Goal: Task Accomplishment & Management: Manage account settings

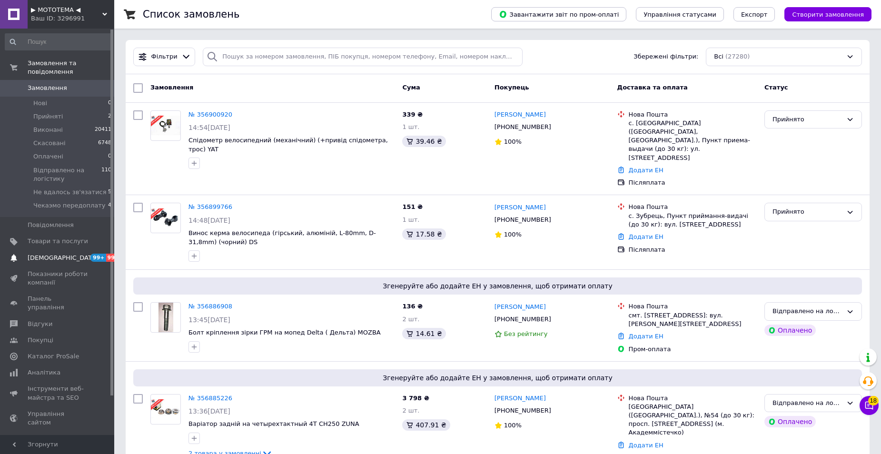
click at [43, 254] on span "[DEMOGRAPHIC_DATA]" at bounding box center [63, 258] width 70 height 9
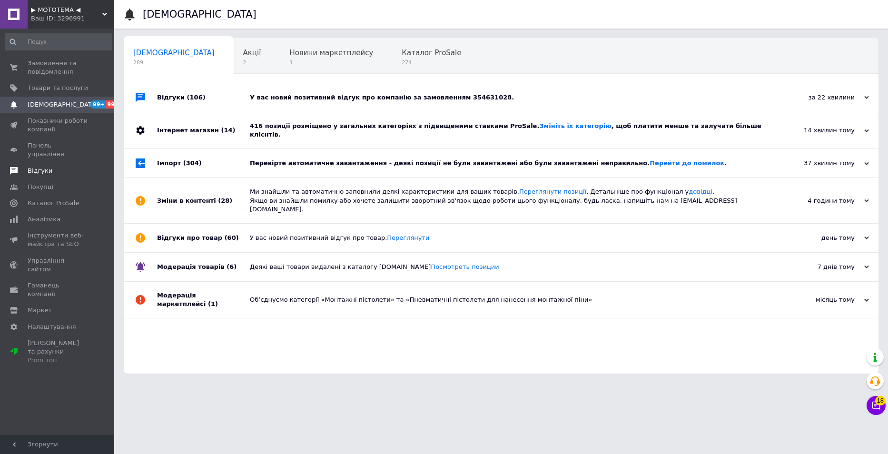
click at [42, 167] on span "Відгуки" at bounding box center [40, 171] width 25 height 9
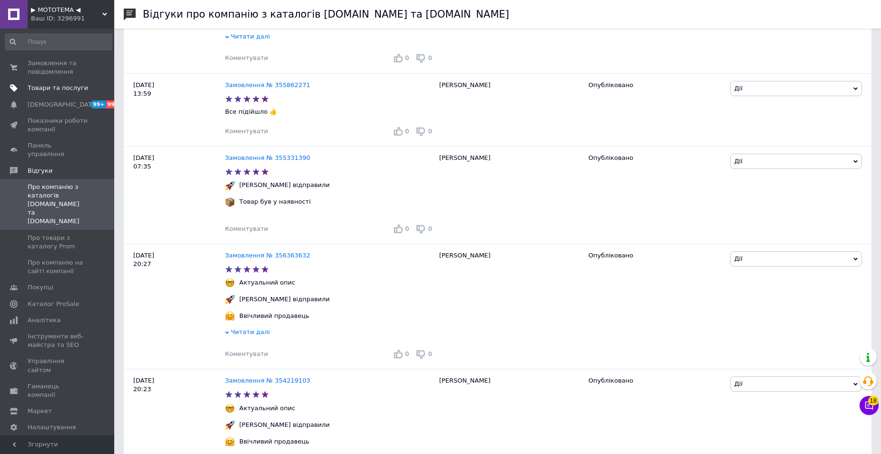
scroll to position [1047, 0]
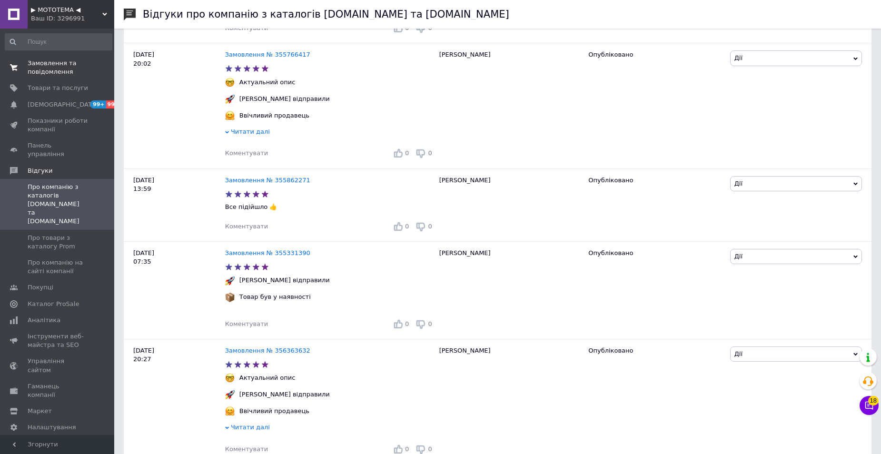
click at [45, 68] on span "Замовлення та повідомлення" at bounding box center [58, 67] width 60 height 17
